Goal: Task Accomplishment & Management: Use online tool/utility

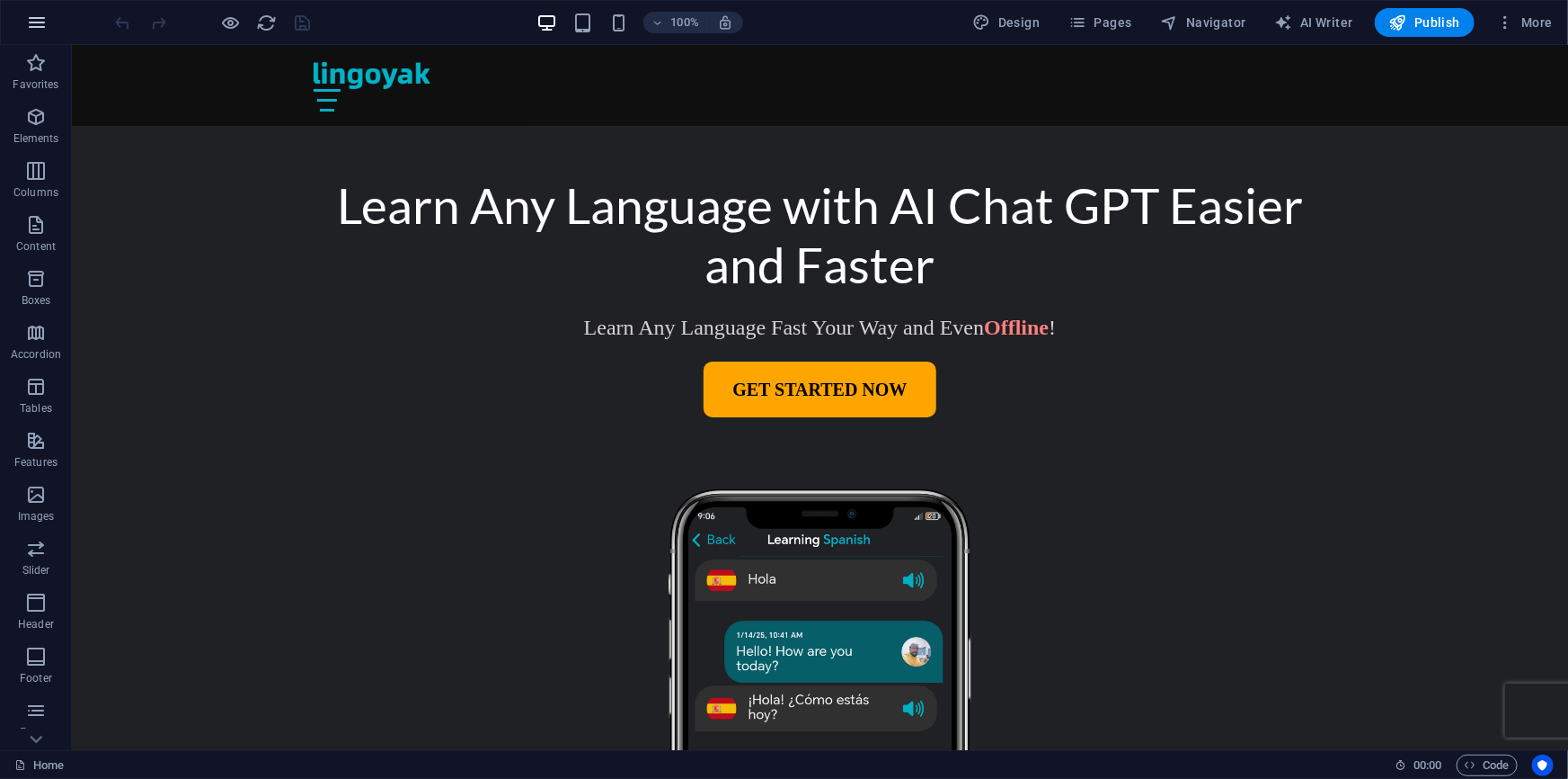
click at [39, 24] on icon "button" at bounding box center [36, 22] width 22 height 22
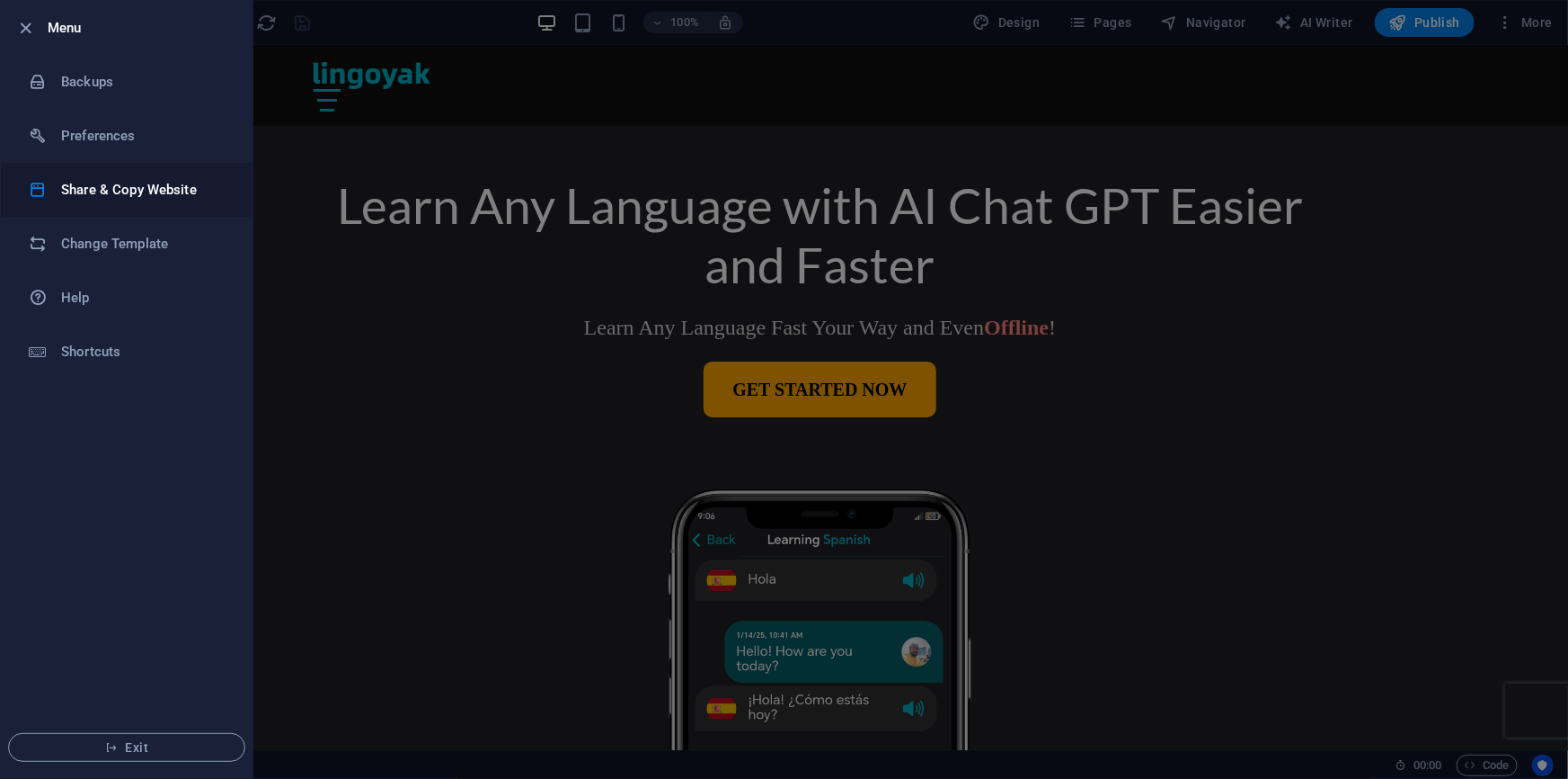
click at [123, 179] on h6 "Share & Copy Website" at bounding box center [144, 189] width 166 height 22
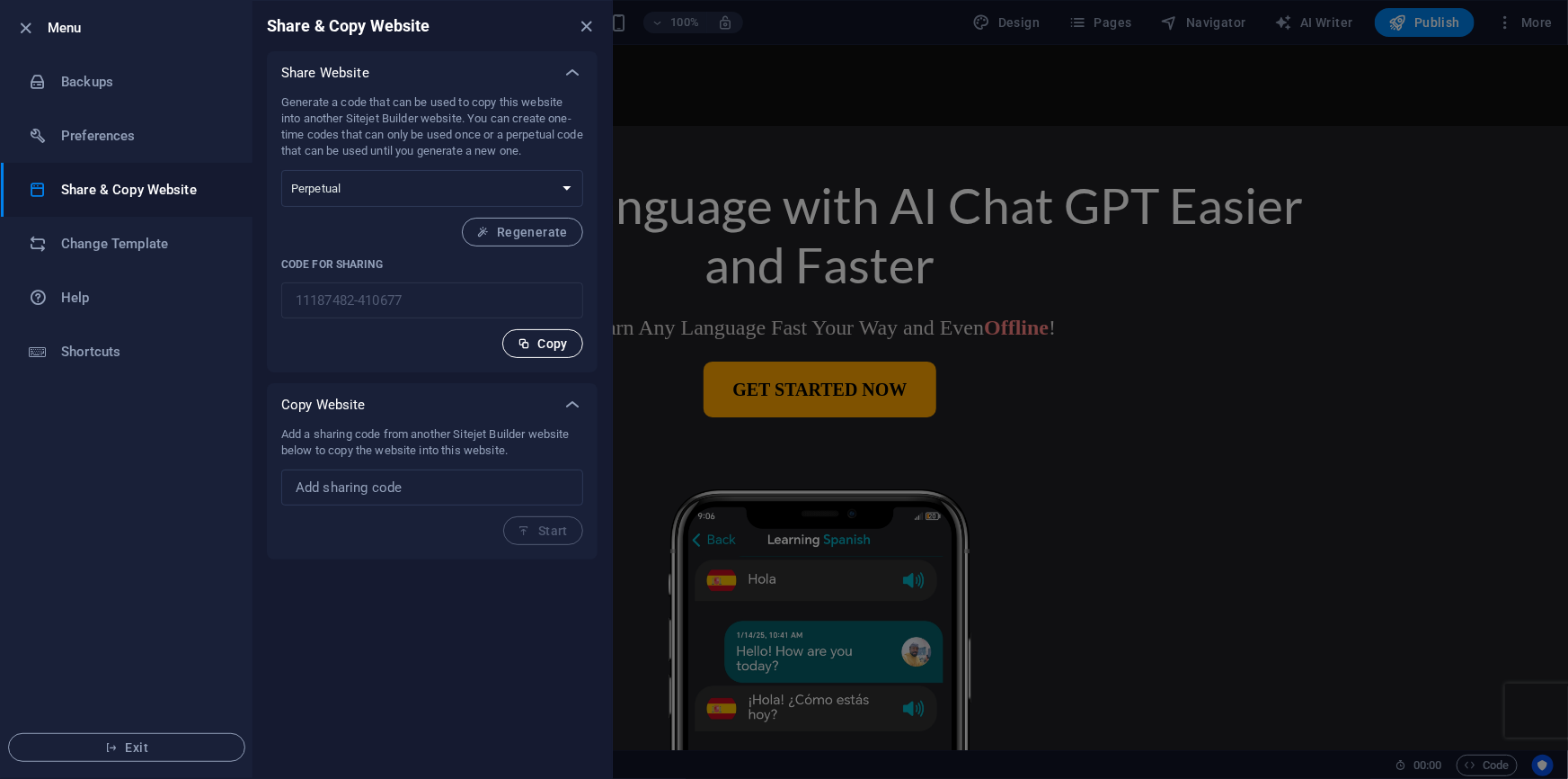
click at [557, 346] on span "Copy" at bounding box center [542, 343] width 51 height 14
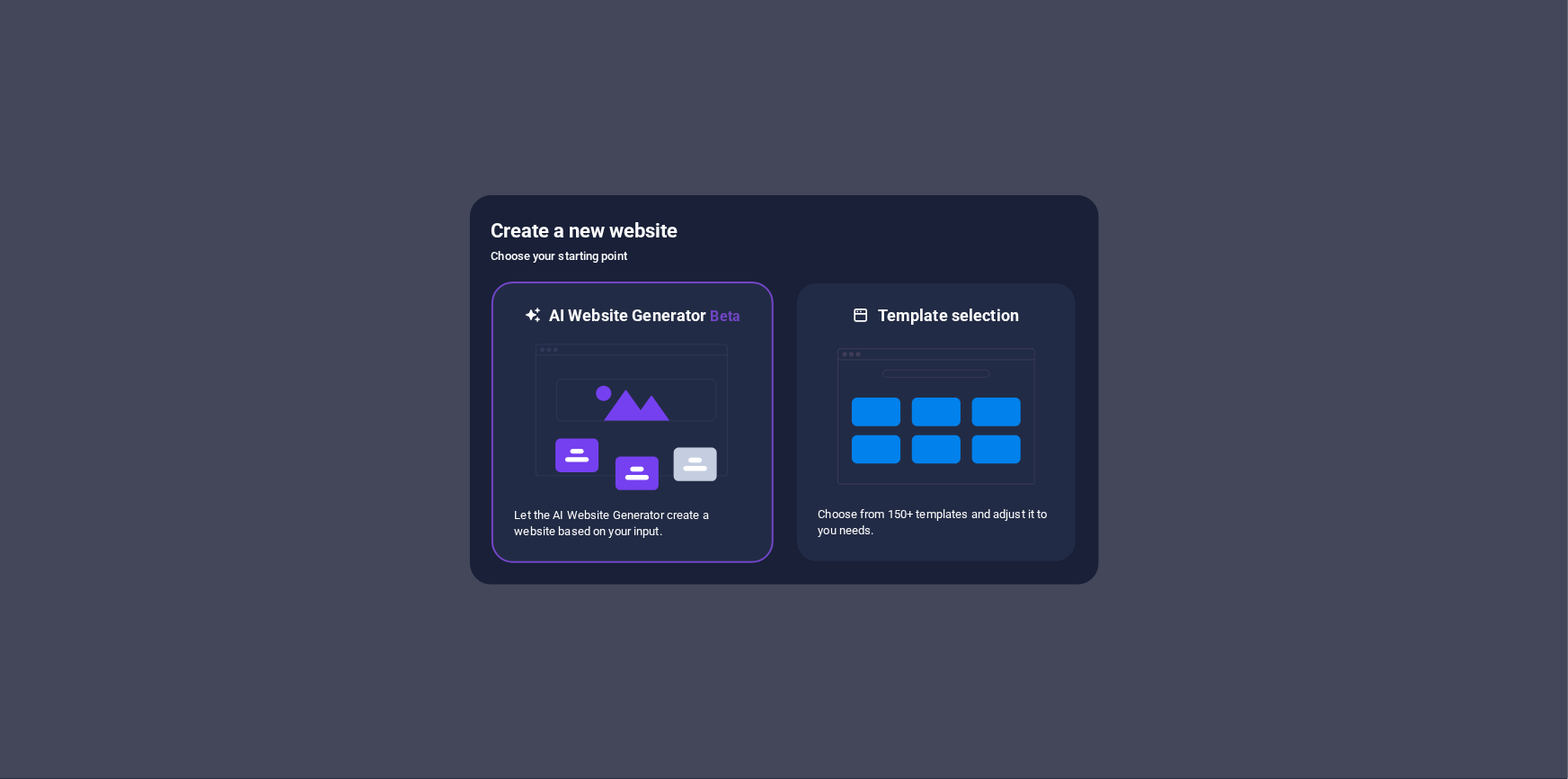
click at [635, 366] on img at bounding box center [632, 417] width 198 height 180
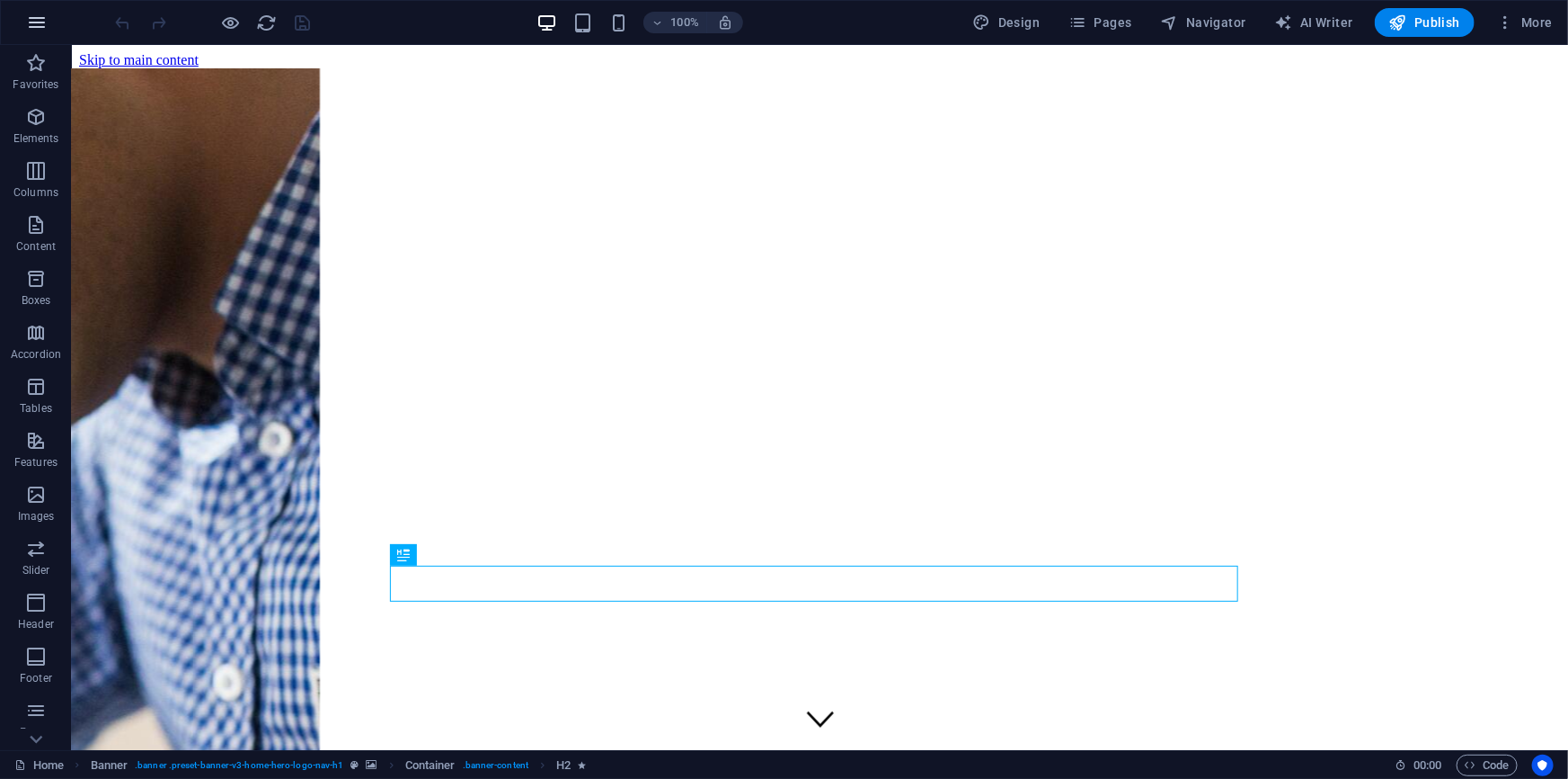
click at [37, 23] on icon "button" at bounding box center [36, 22] width 22 height 22
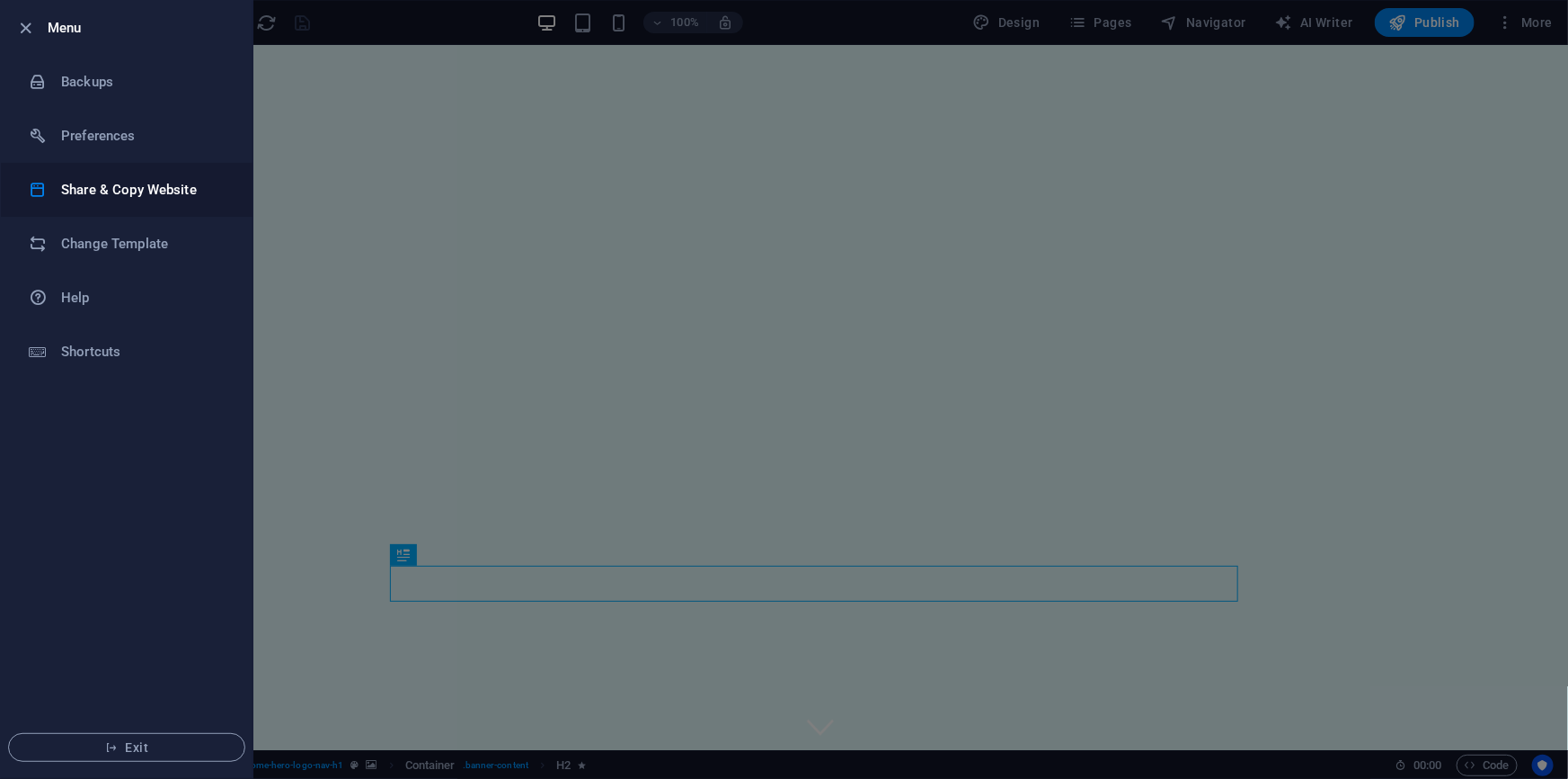
click at [127, 189] on h6 "Share & Copy Website" at bounding box center [144, 189] width 166 height 22
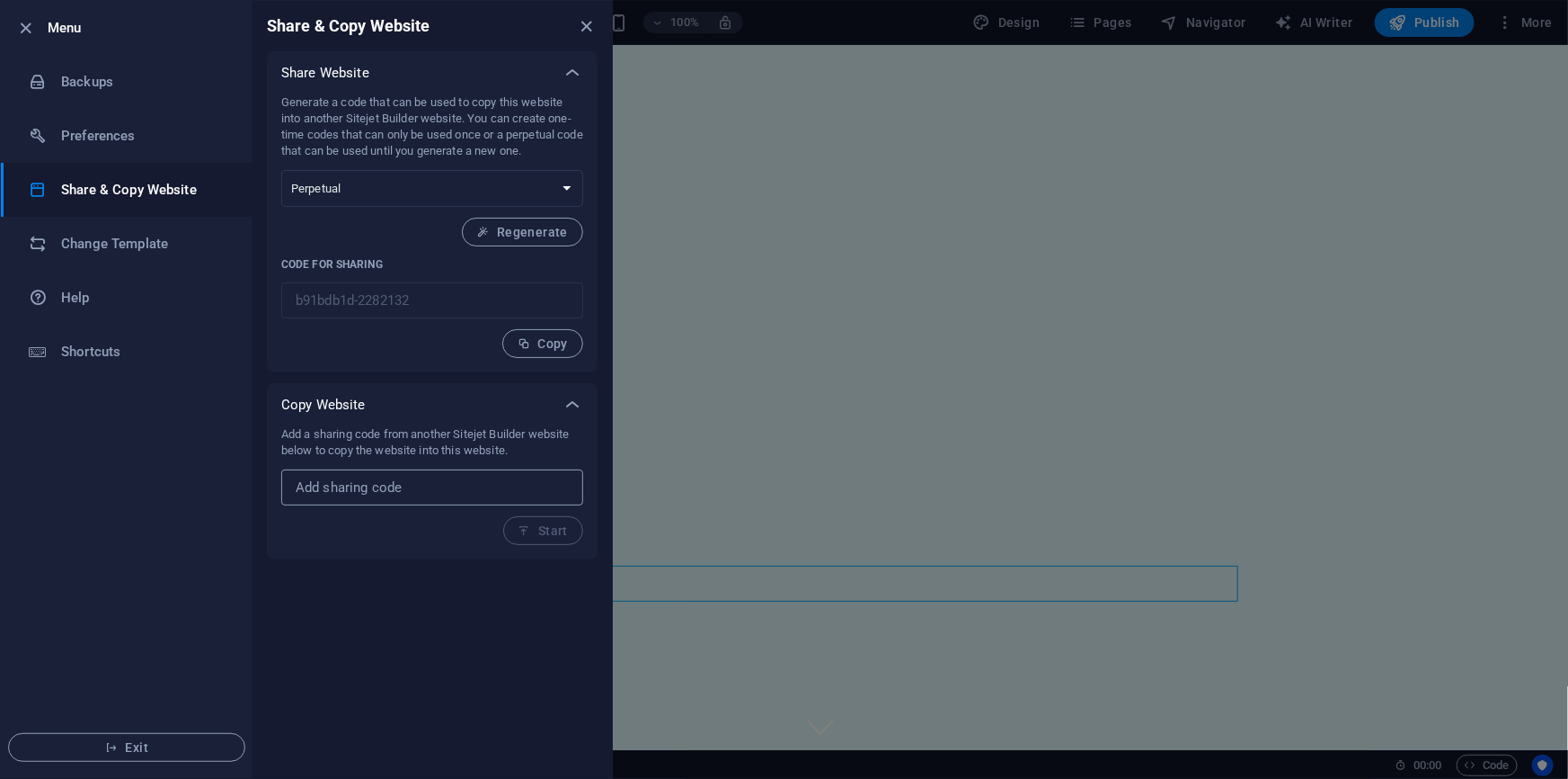
click at [401, 503] on input "text" at bounding box center [432, 487] width 302 height 36
paste input "11187482-410677"
type input "11187482-410677"
click at [548, 523] on span "Start" at bounding box center [543, 530] width 50 height 14
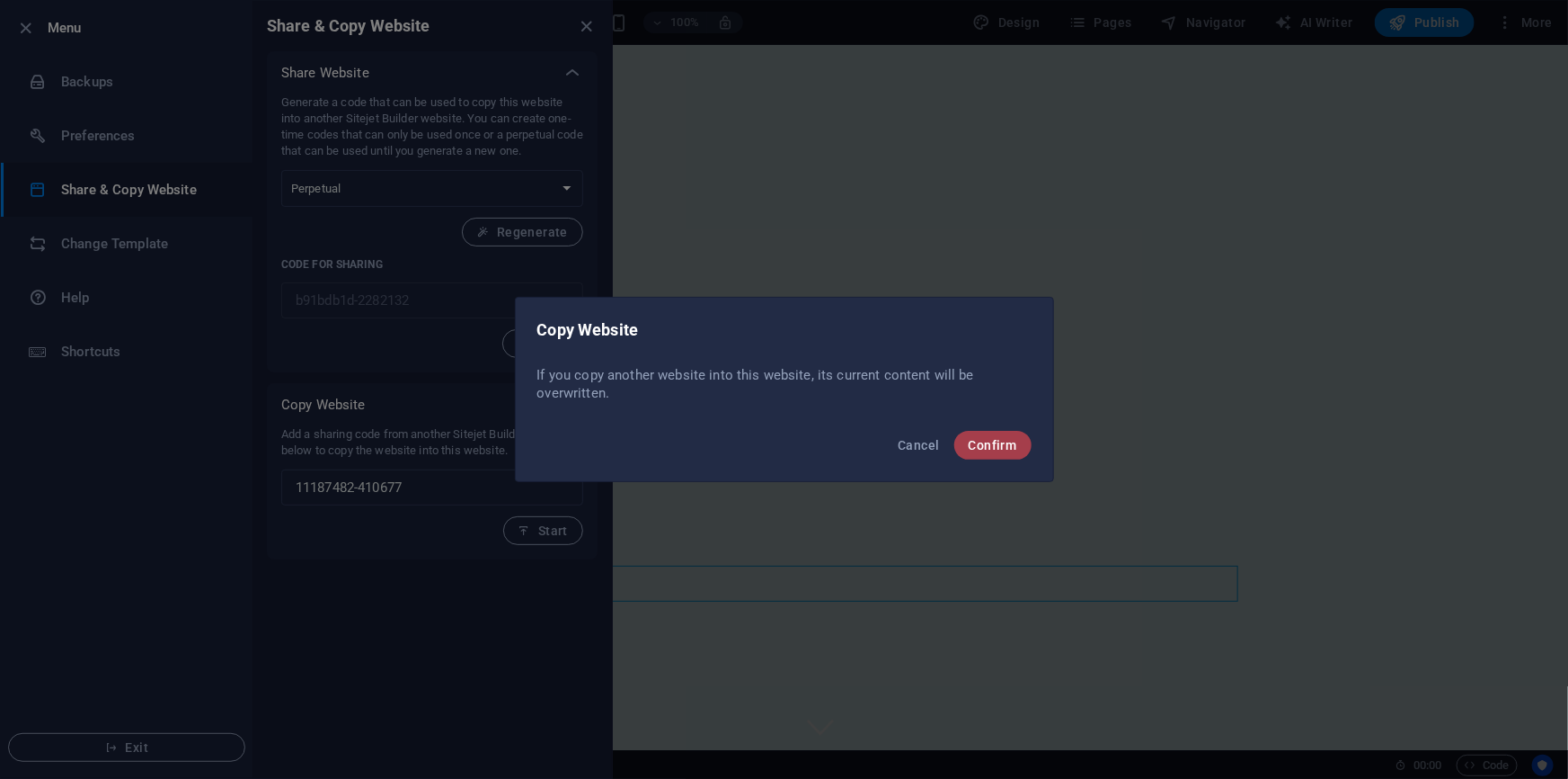
click at [1003, 438] on span "Confirm" at bounding box center [993, 445] width 49 height 14
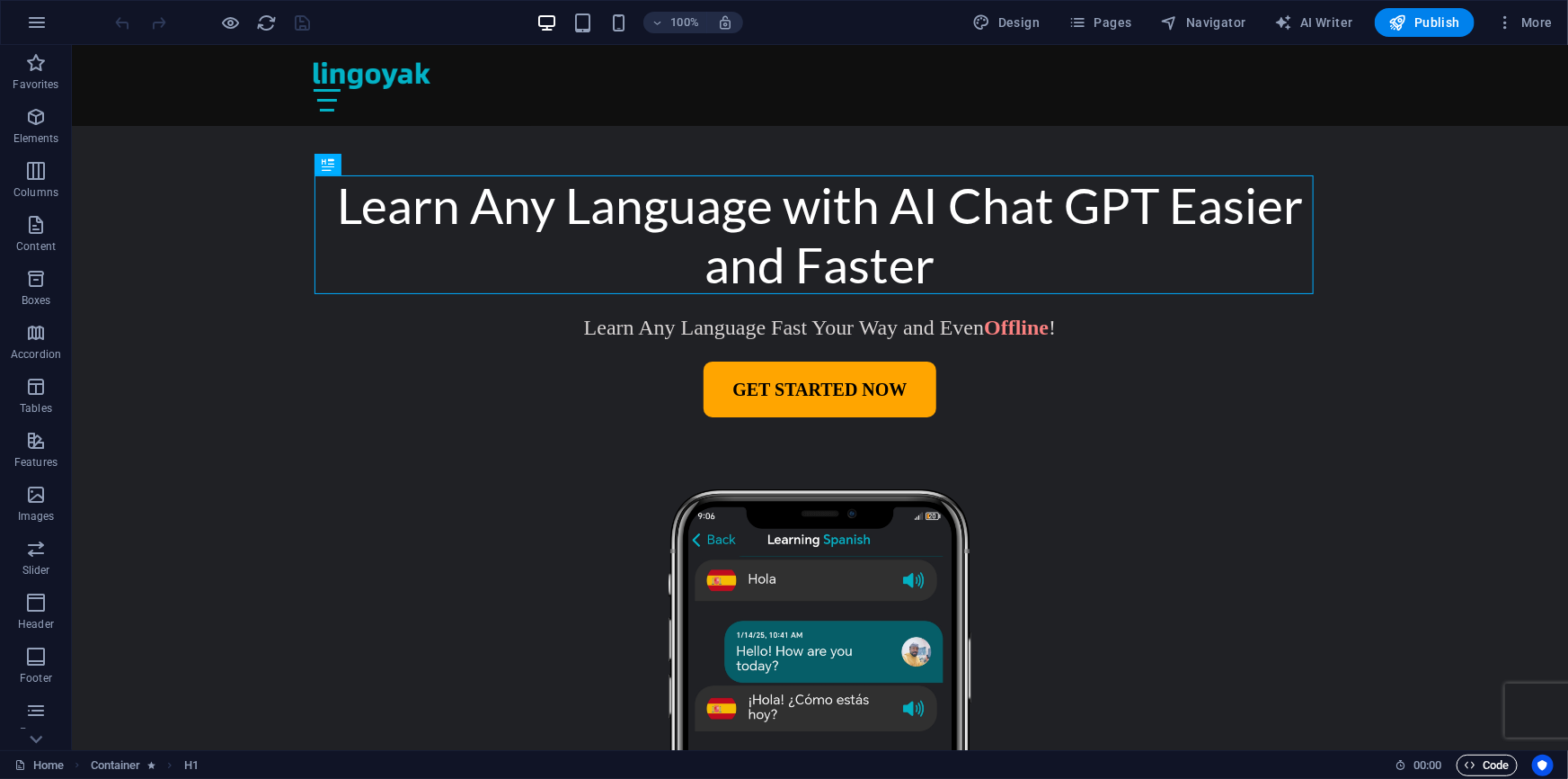
click at [1496, 765] on span "Code" at bounding box center [1487, 765] width 45 height 22
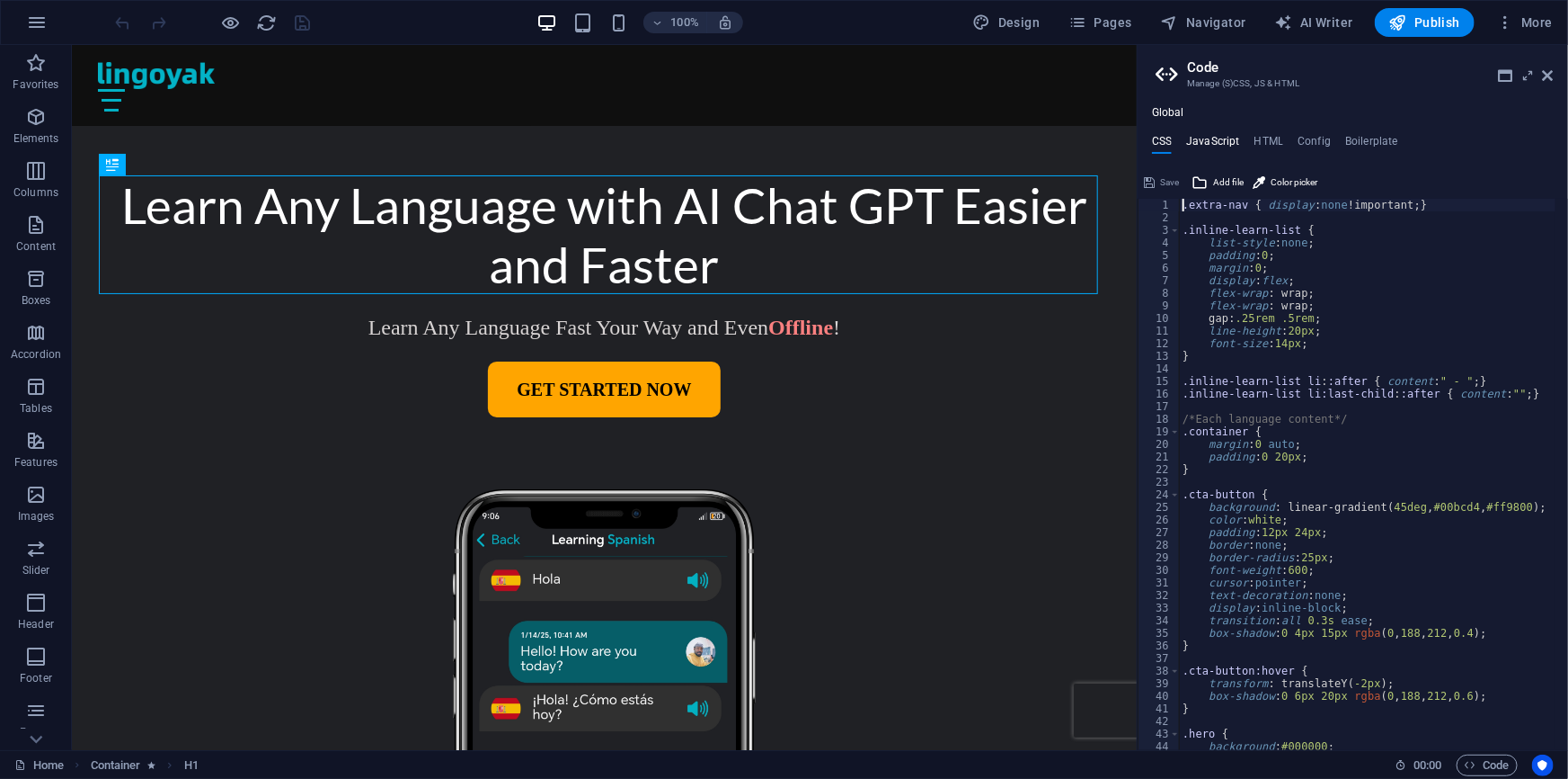
click at [1212, 140] on h4 "JavaScript" at bounding box center [1212, 145] width 53 height 20
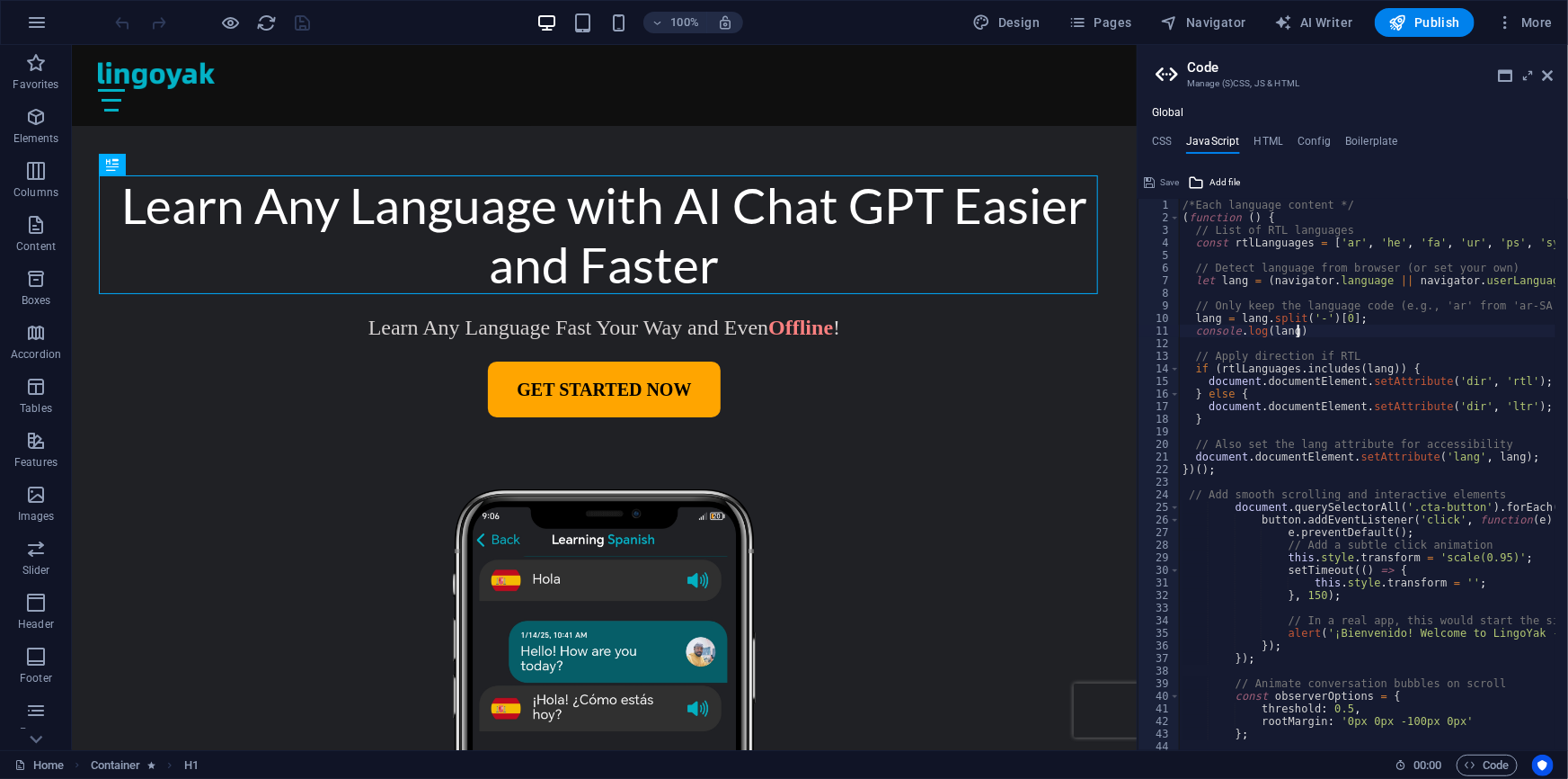
type textarea "}); /* End JS for preset "Language V2" */"
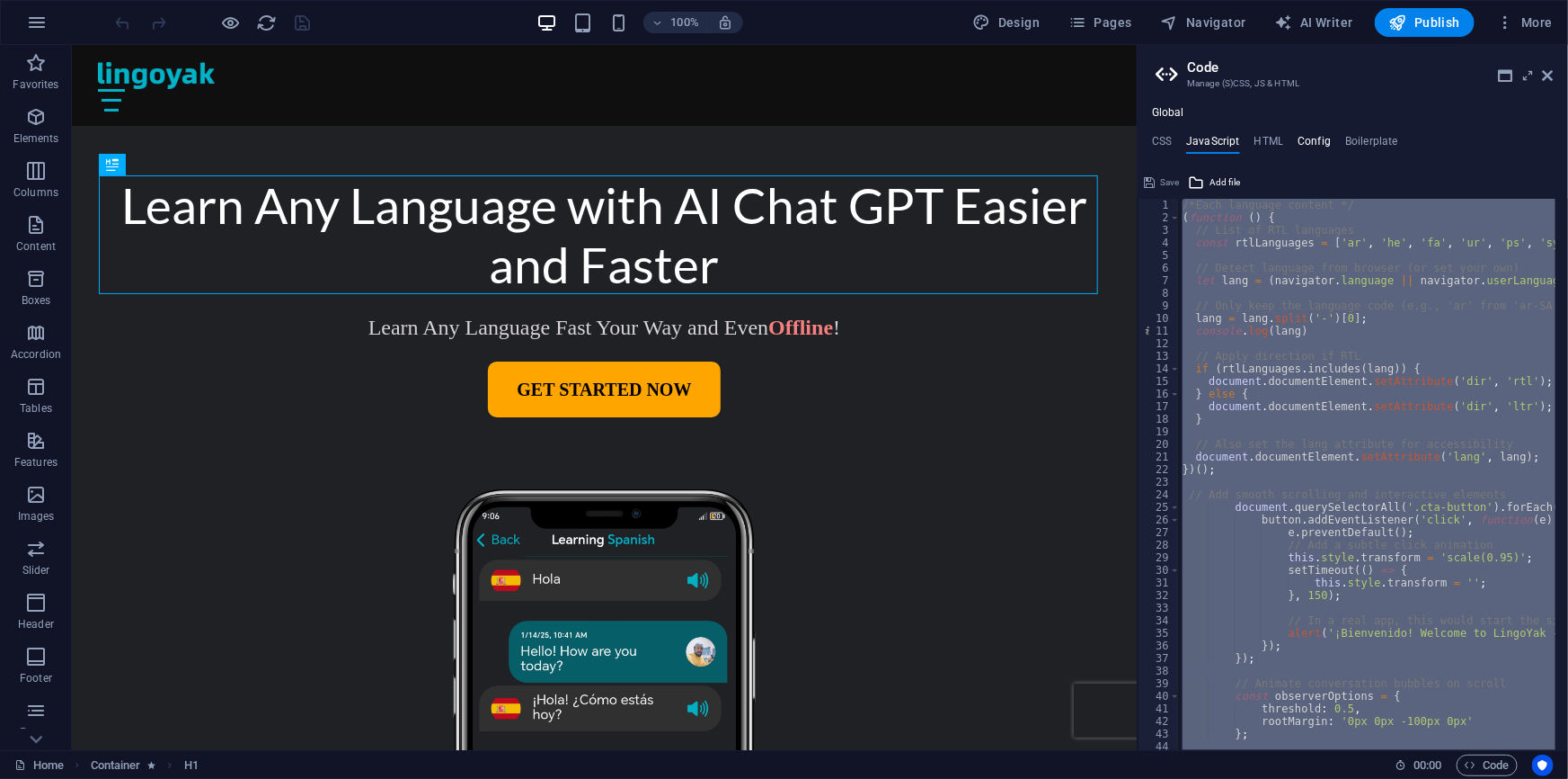
click at [1319, 139] on h4 "Config" at bounding box center [1314, 145] width 33 height 20
type textarea "$color-background: #202125;"
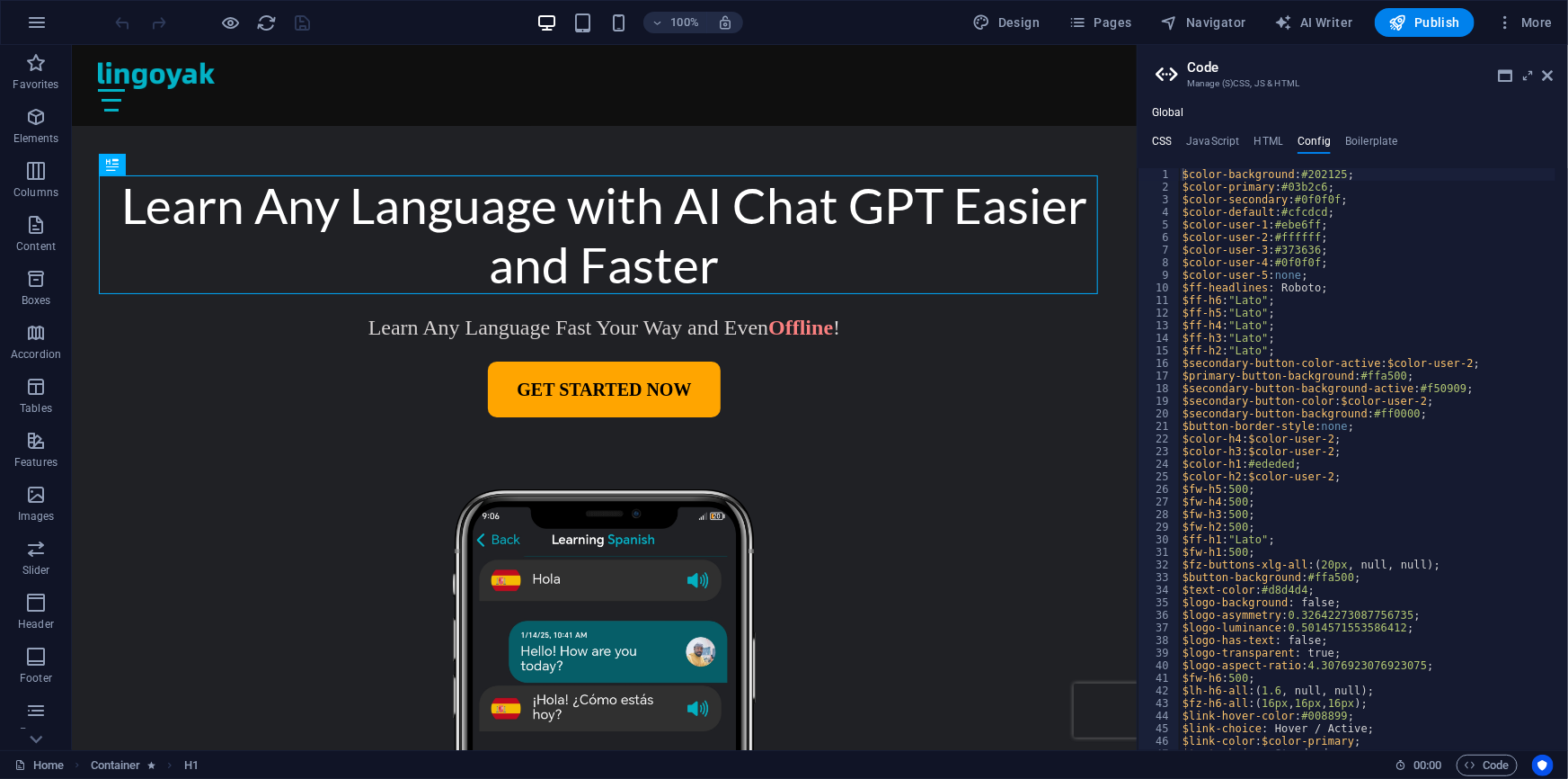
click at [1165, 140] on h4 "CSS" at bounding box center [1161, 145] width 20 height 20
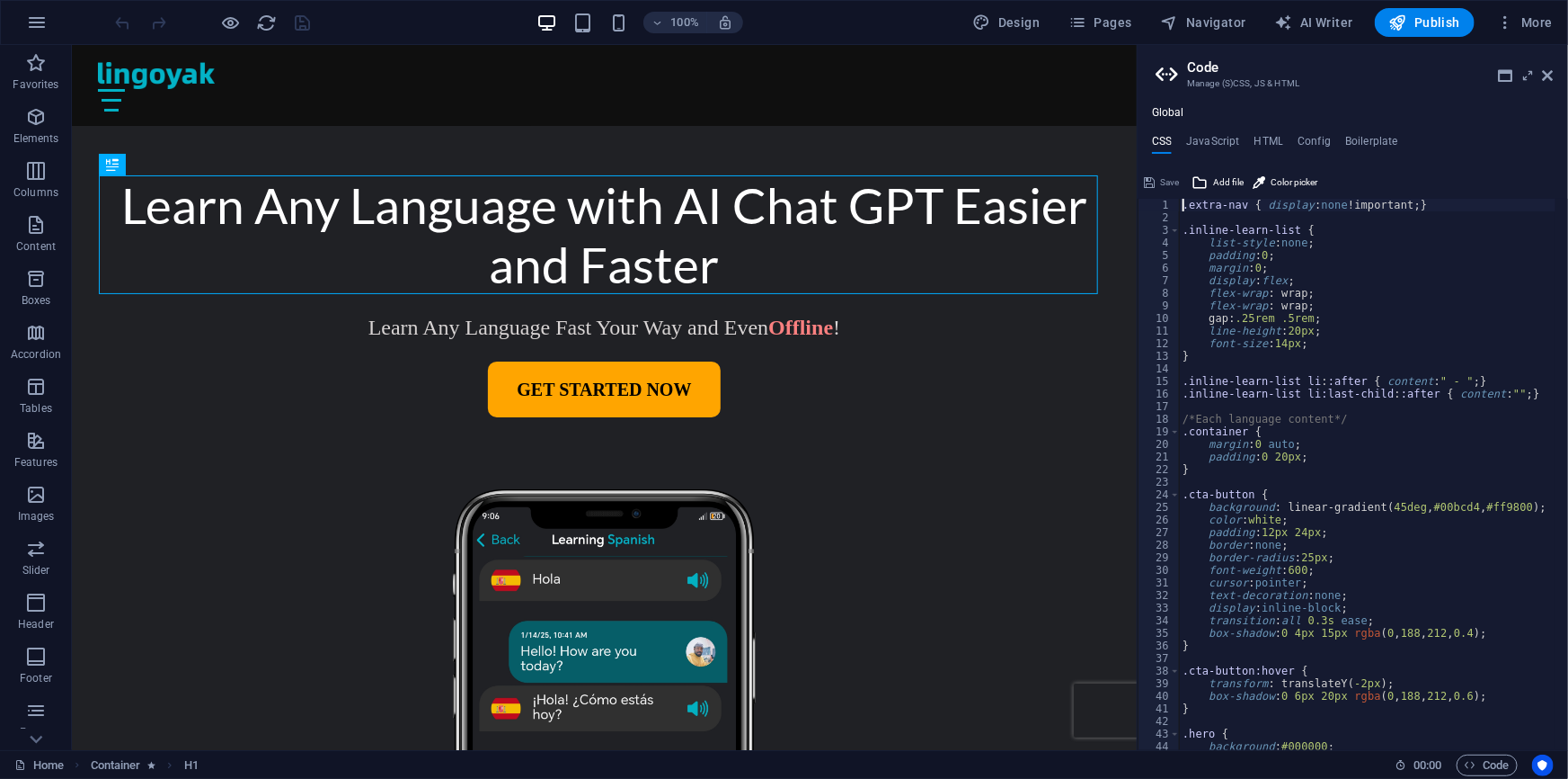
click at [1380, 463] on div ".extra-nav { display : none !important; } .inline-learn-list { list-style : non…" at bounding box center [1468, 480] width 576 height 564
type textarea "@include footer-skadi-v2($background: none, $padding: (4rem 0rem, null, 4rem 1r…"
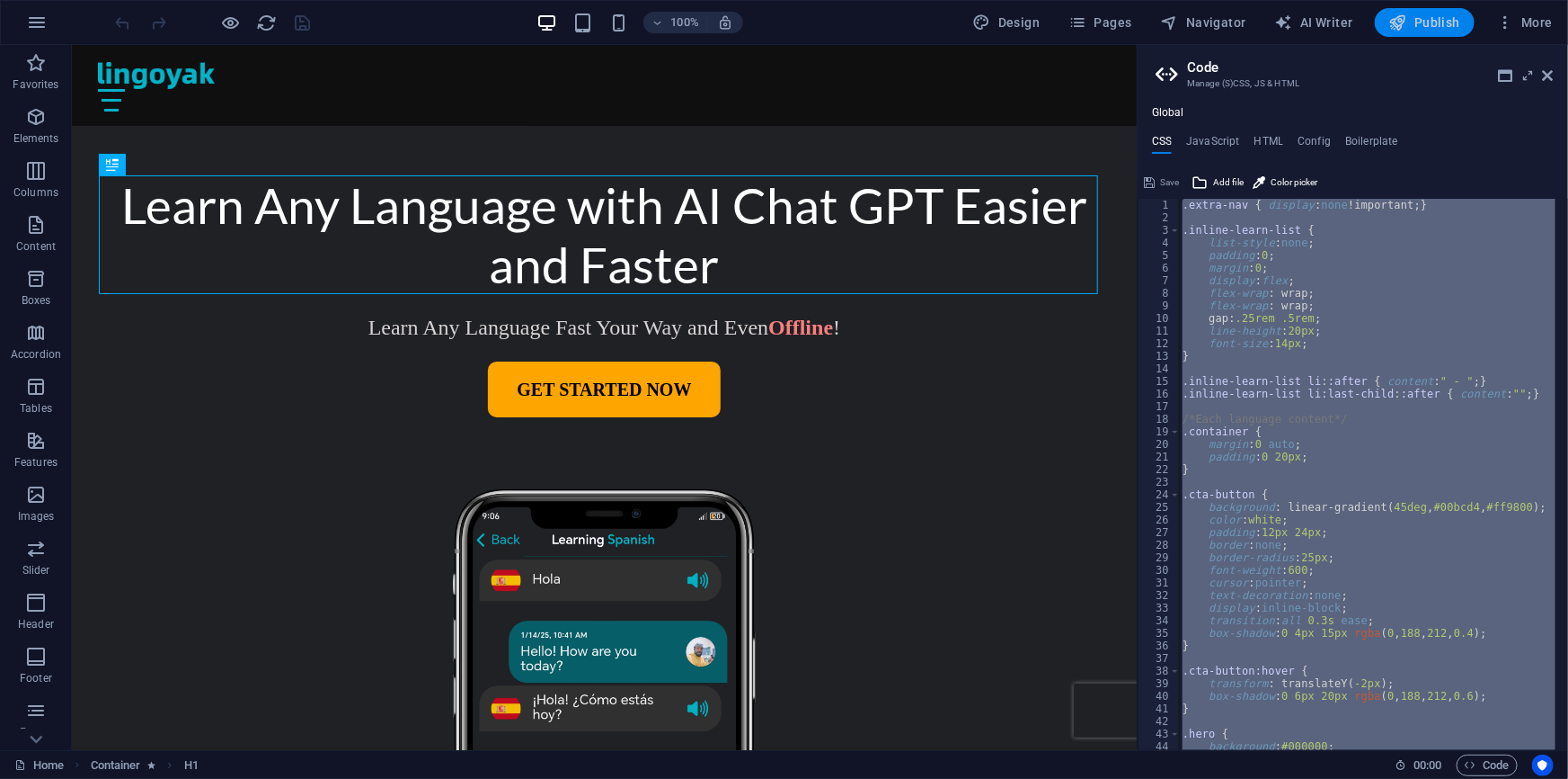
click at [1431, 26] on span "Publish" at bounding box center [1424, 22] width 71 height 18
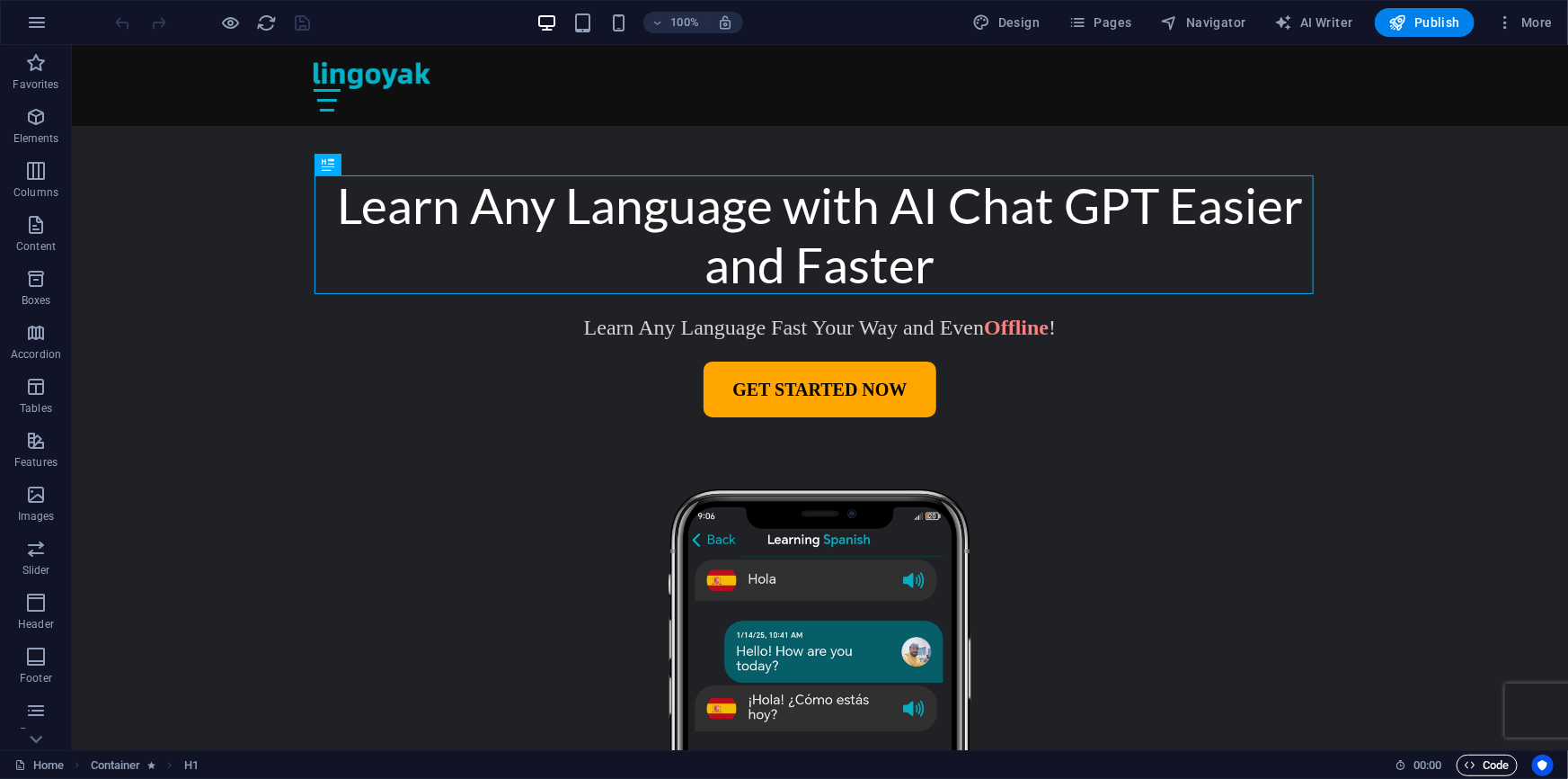
click at [1501, 763] on span "Code" at bounding box center [1487, 765] width 45 height 22
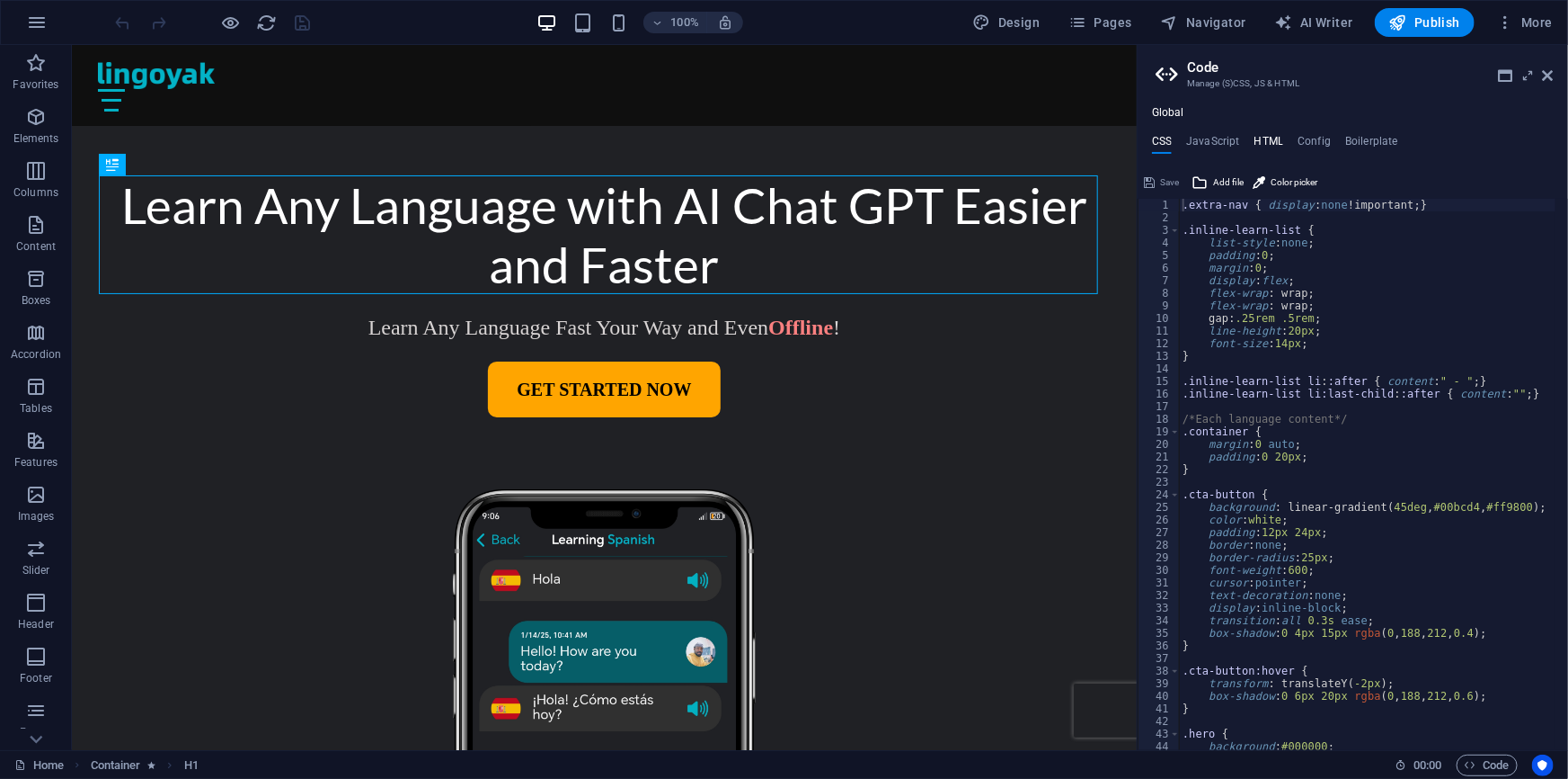
click at [1268, 136] on h4 "HTML" at bounding box center [1270, 145] width 30 height 20
type textarea "{{content}}"
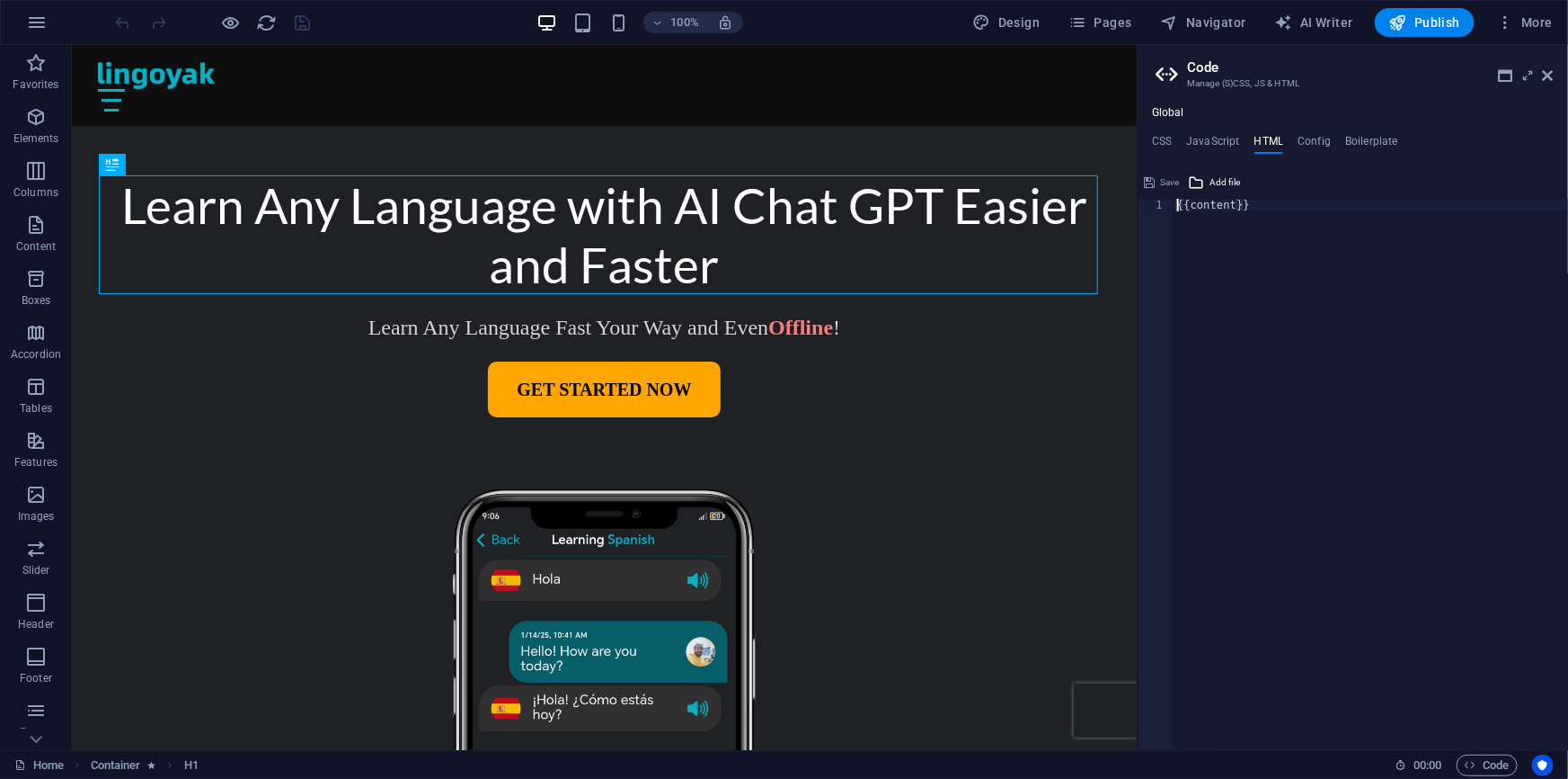
click at [1206, 205] on div "{{content}}" at bounding box center [1371, 487] width 394 height 576
click at [1543, 74] on icon at bounding box center [1548, 75] width 11 height 14
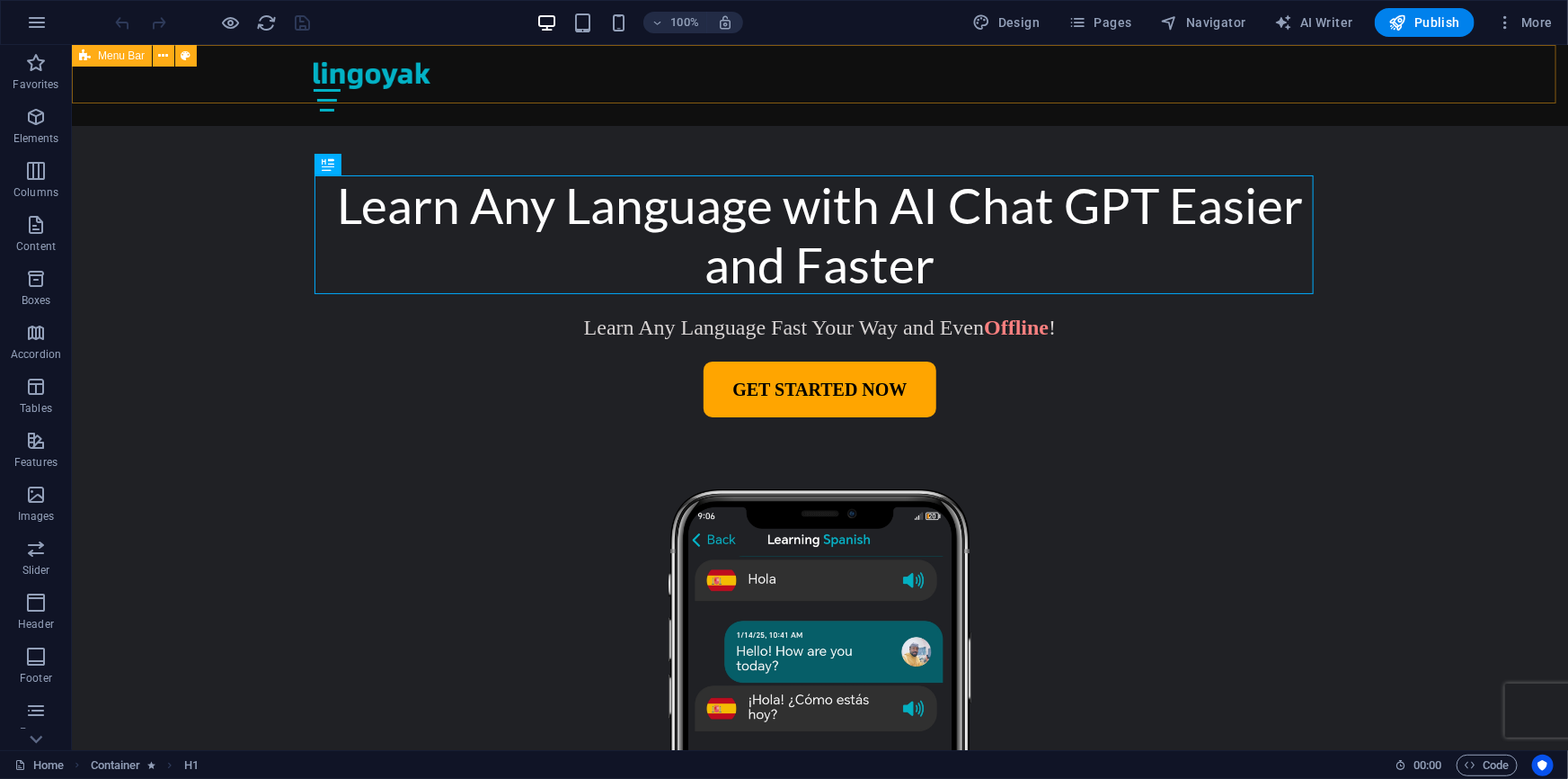
click at [1447, 62] on div "Sign Up Login" at bounding box center [819, 84] width 1496 height 81
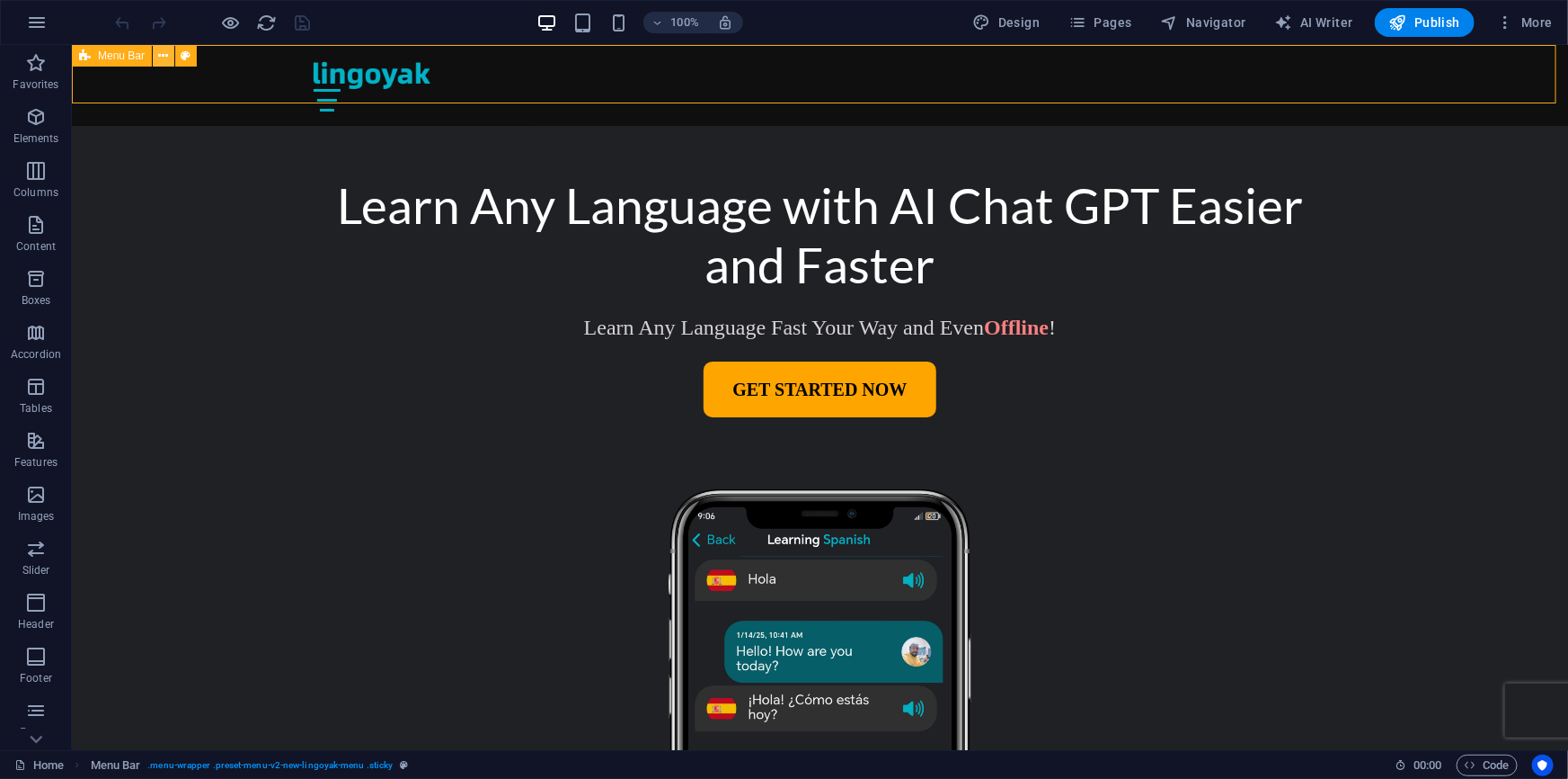
click at [157, 52] on button at bounding box center [164, 56] width 22 height 22
click at [164, 85] on icon at bounding box center [165, 93] width 10 height 19
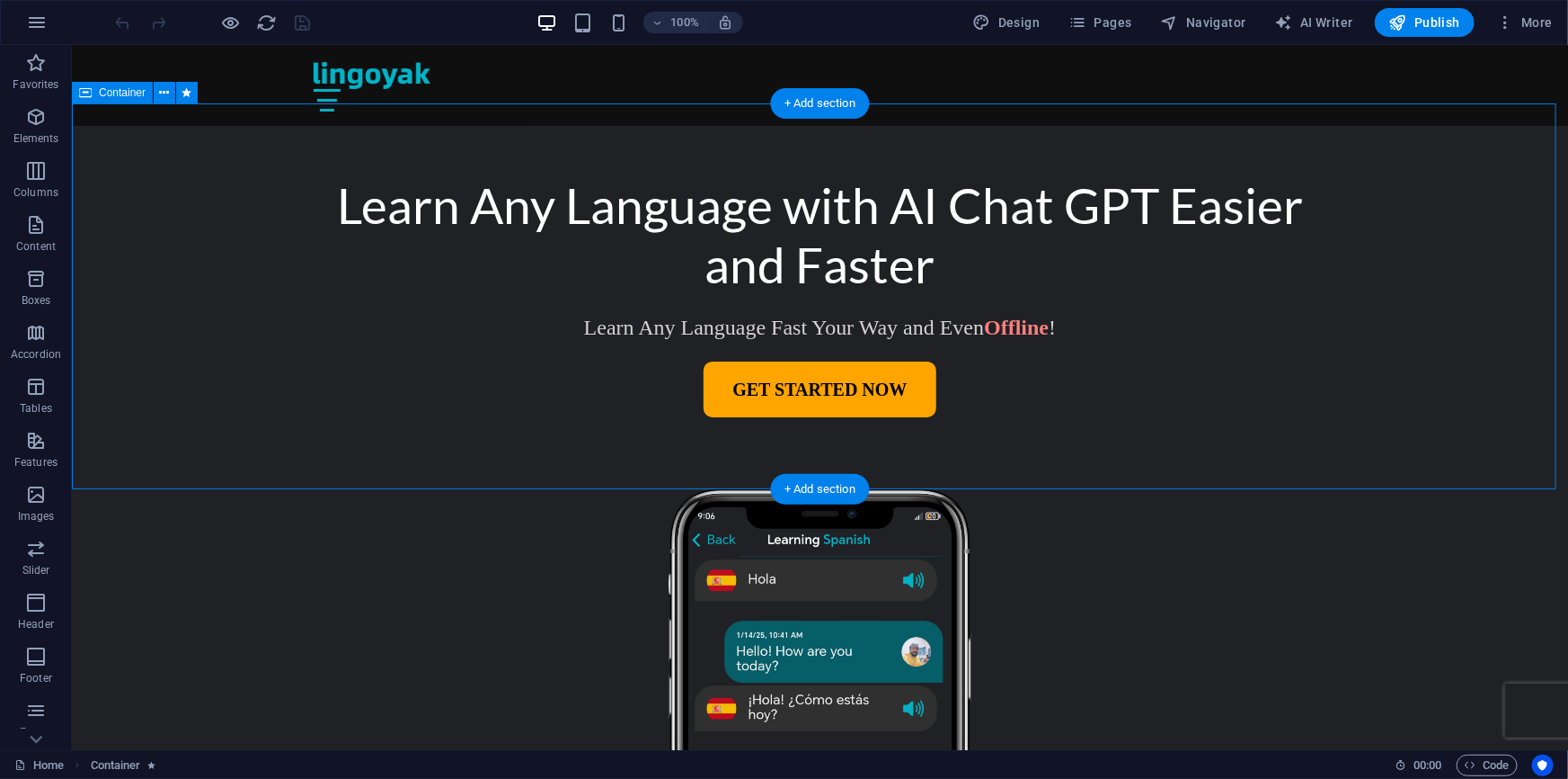
click at [126, 157] on div "Learn Any Language with AI Chat GPT Easier and Faster Learn Any Language Fast Y…" at bounding box center [819, 295] width 1496 height 385
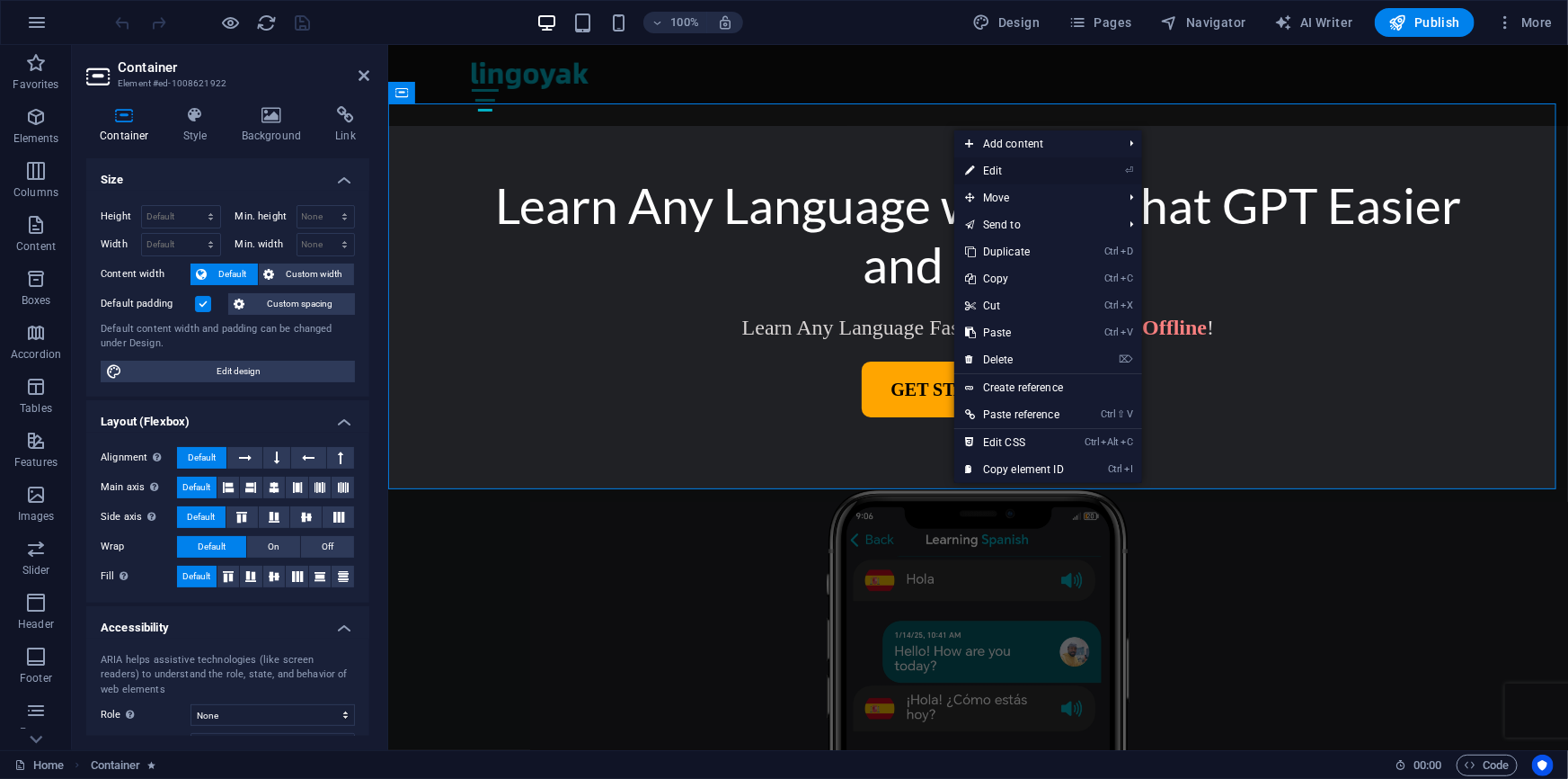
click at [1004, 165] on link "⏎ Edit" at bounding box center [1015, 170] width 121 height 27
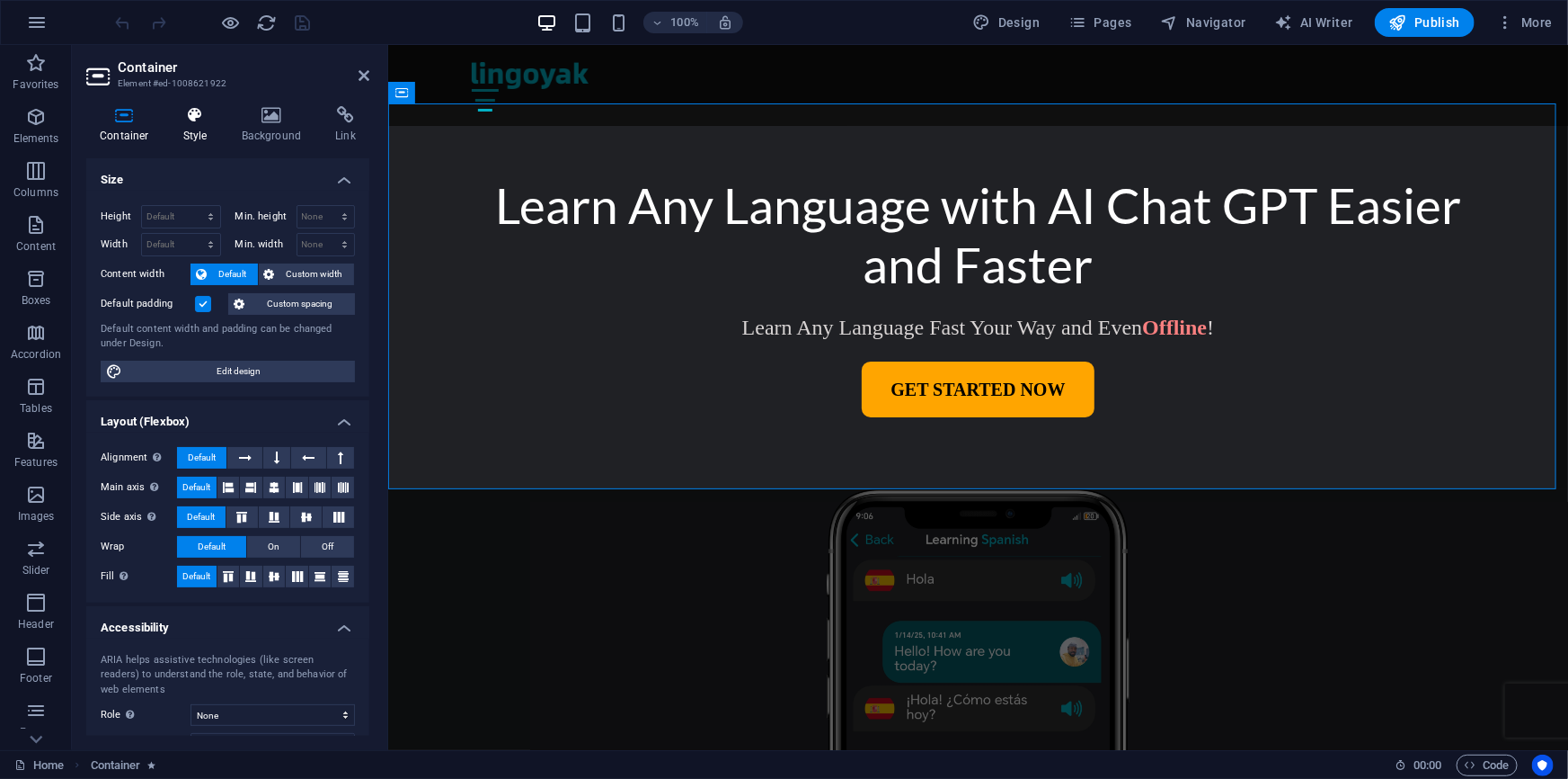
click at [193, 121] on icon at bounding box center [196, 115] width 52 height 18
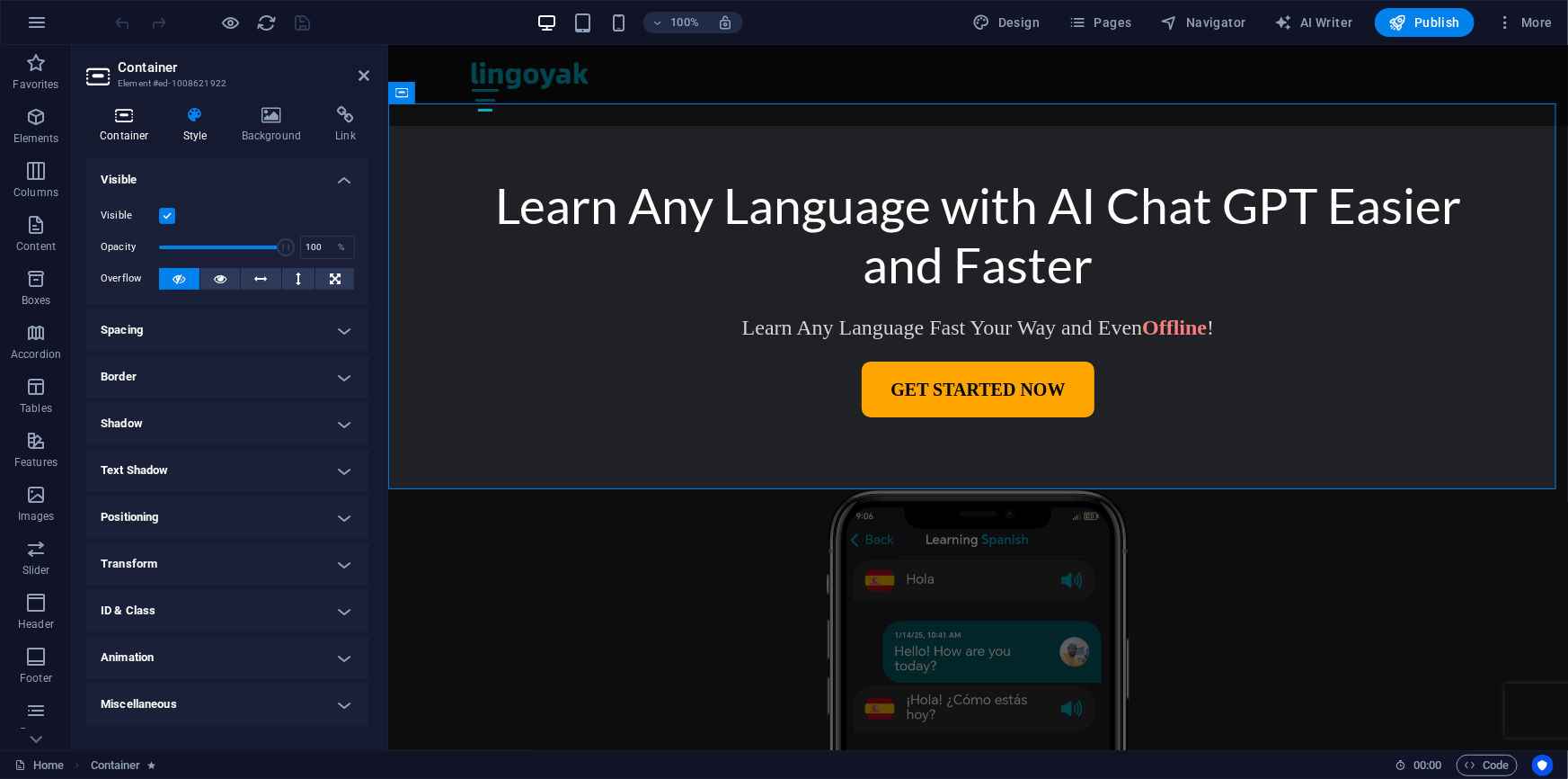
click at [126, 122] on icon at bounding box center [124, 115] width 77 height 18
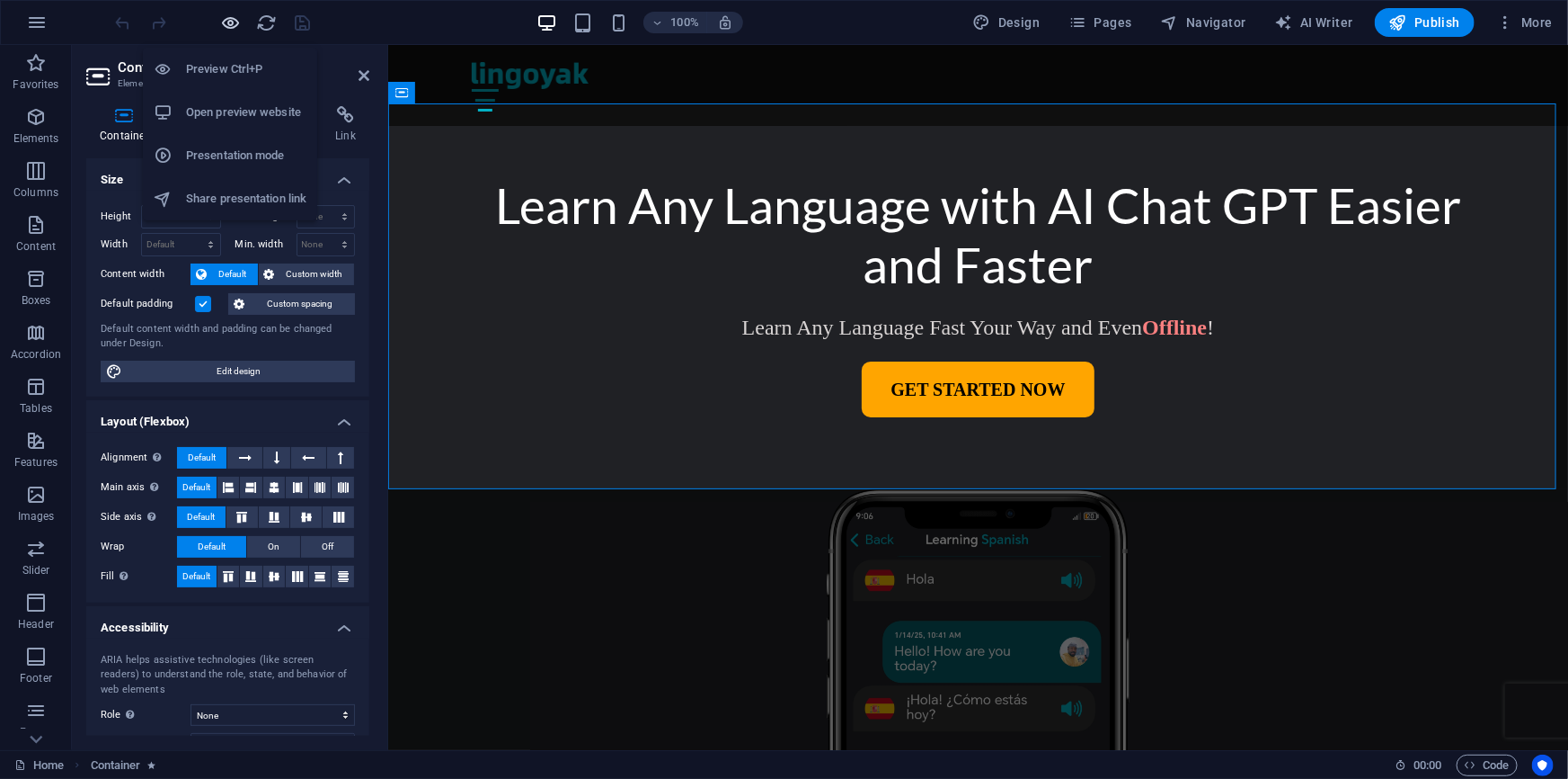
click at [225, 34] on div "Preview Ctrl+P Open preview website Presentation mode Share presentation link" at bounding box center [230, 126] width 174 height 187
click at [273, 119] on h6 "Open preview website" at bounding box center [246, 112] width 121 height 22
